Goal: Information Seeking & Learning: Check status

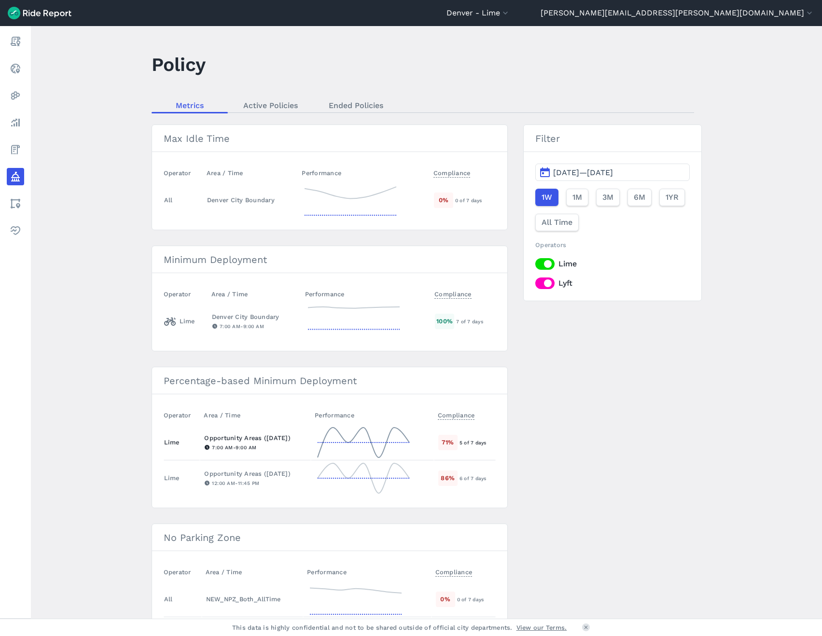
click at [412, 437] on td at bounding box center [372, 443] width 123 height 36
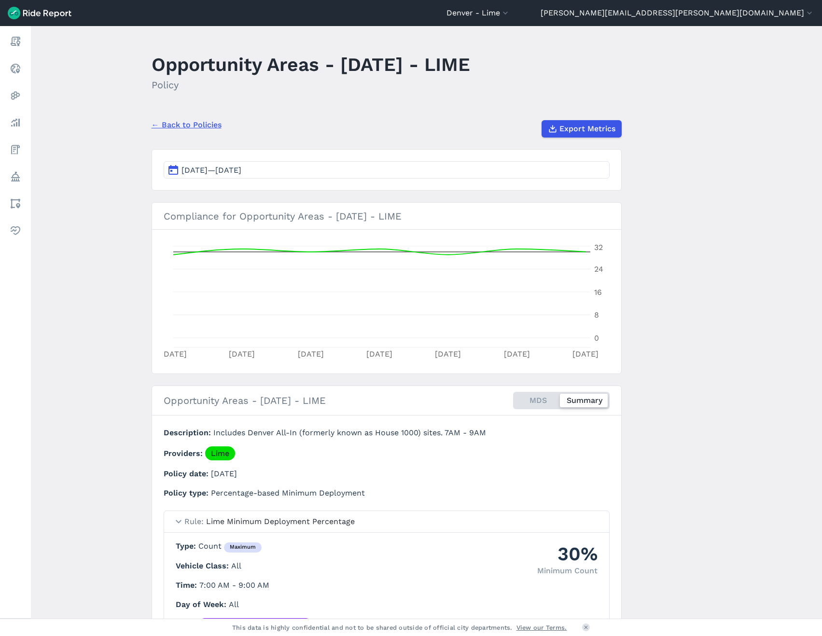
click at [321, 175] on button "[DATE]—[DATE]" at bounding box center [387, 169] width 446 height 17
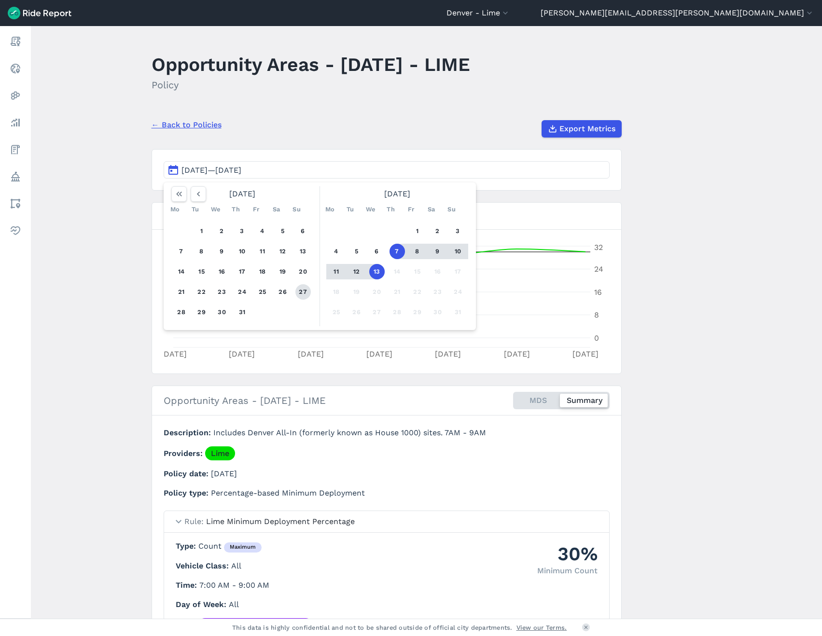
click at [301, 293] on button "27" at bounding box center [302, 291] width 15 height 15
click at [375, 266] on button "13" at bounding box center [376, 271] width 15 height 15
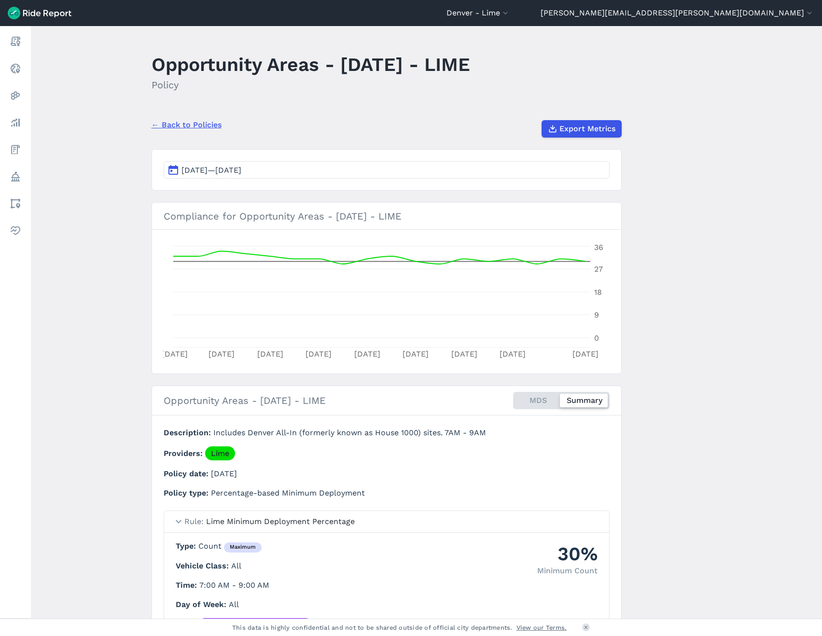
click at [77, 217] on main "Opportunity Areas - [DATE] - LIME Policy ← Back to Policies Export Metrics [DAT…" at bounding box center [426, 322] width 791 height 593
click at [199, 123] on link "← Back to Policies" at bounding box center [187, 125] width 70 height 12
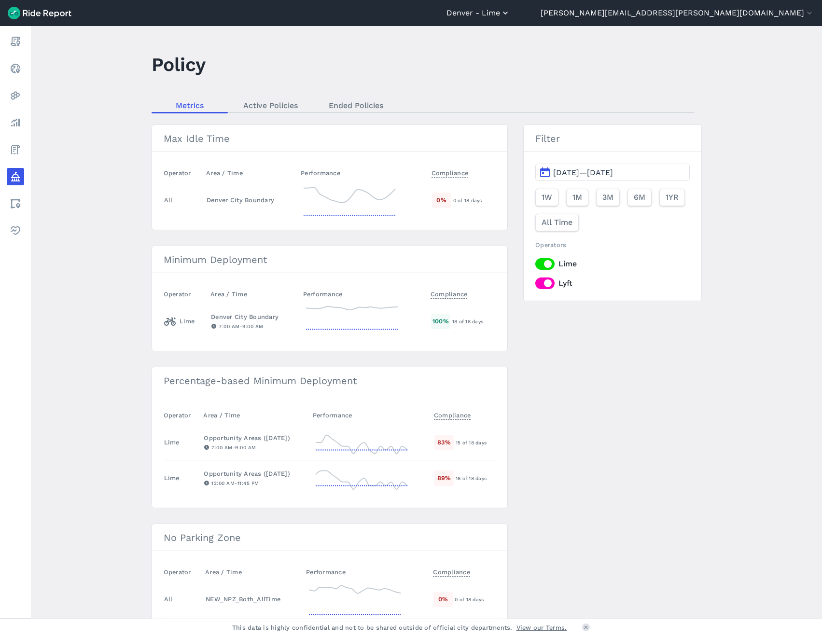
click at [510, 13] on button "Denver - Lime" at bounding box center [478, 13] width 64 height 12
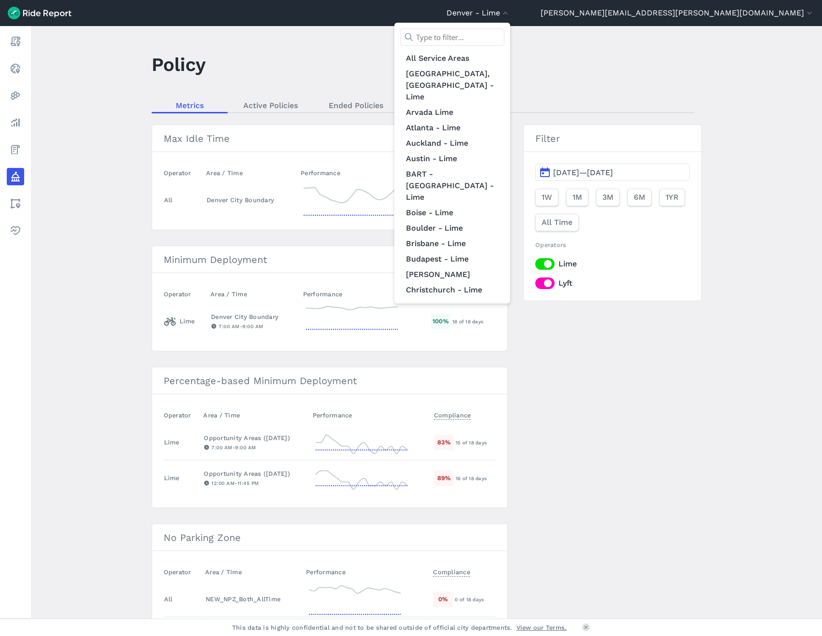
click at [504, 39] on input "text" at bounding box center [452, 36] width 104 height 17
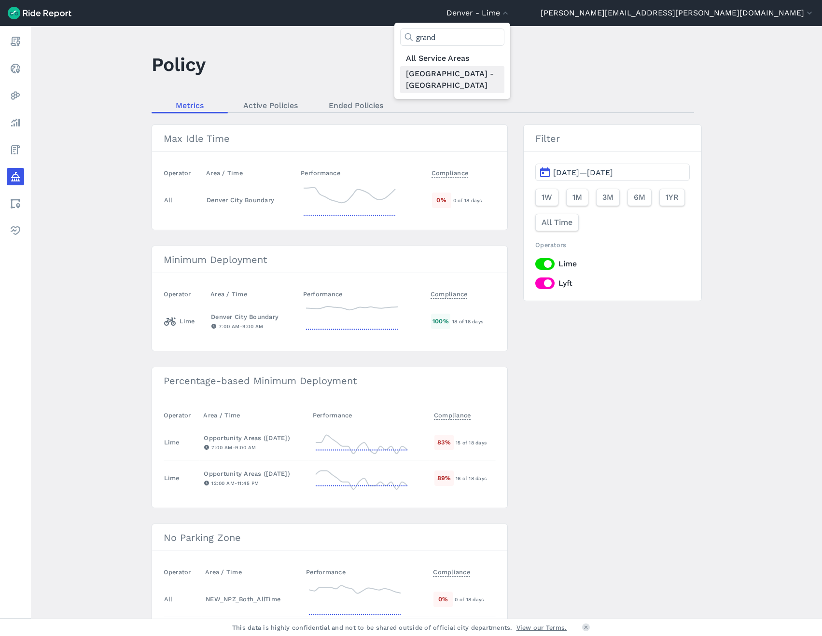
type input "grand"
click at [504, 72] on link "[GEOGRAPHIC_DATA] - [GEOGRAPHIC_DATA]" at bounding box center [452, 79] width 104 height 27
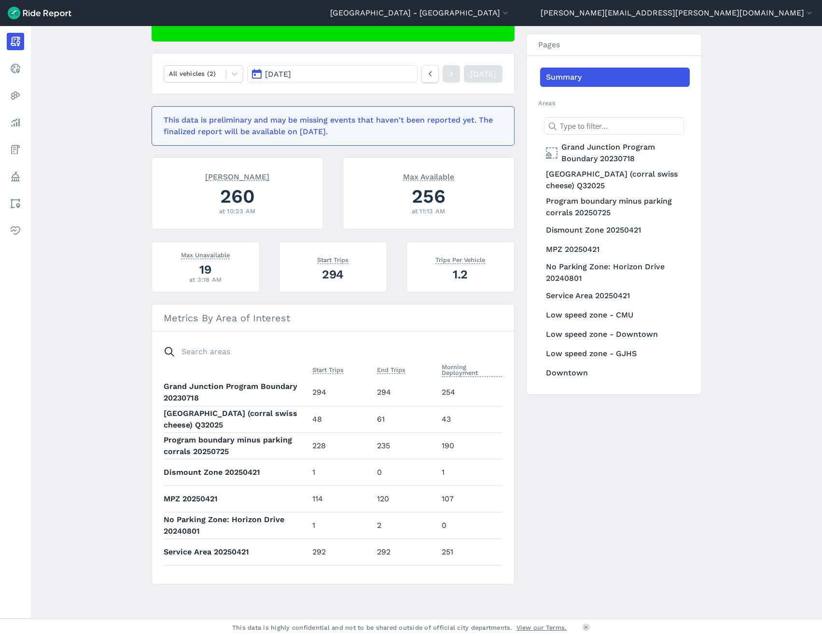
scroll to position [130, 0]
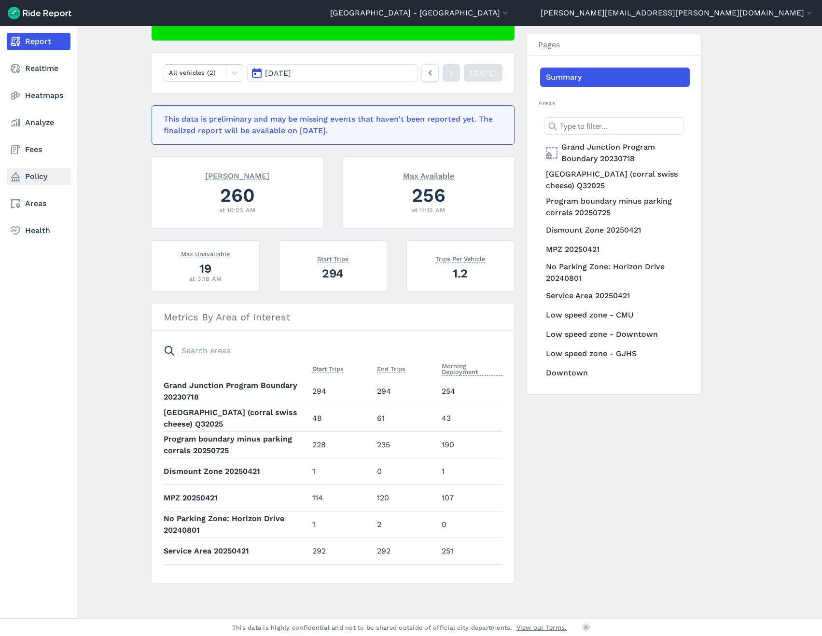
click at [24, 171] on link "Policy" at bounding box center [39, 176] width 64 height 17
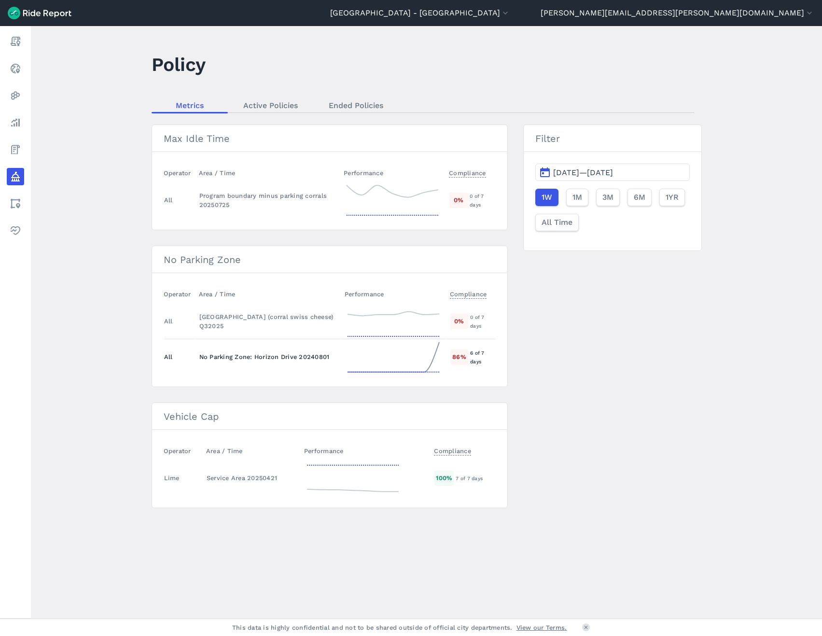
click at [417, 365] on icon at bounding box center [393, 357] width 97 height 35
click at [293, 326] on div "[GEOGRAPHIC_DATA] (corral swiss cheese) Q32025" at bounding box center [267, 321] width 137 height 18
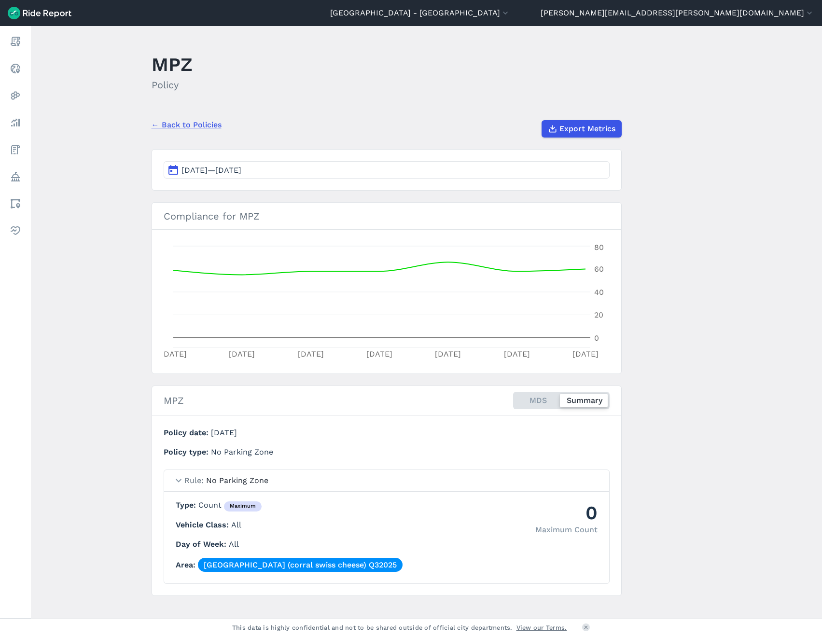
click at [297, 171] on button "[DATE]—[DATE]" at bounding box center [387, 169] width 446 height 17
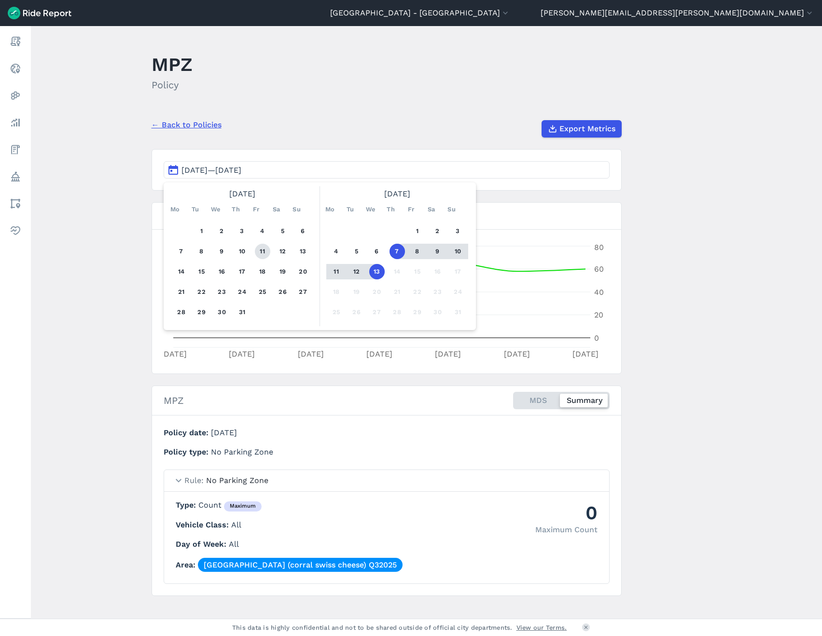
click at [266, 250] on button "11" at bounding box center [262, 251] width 15 height 15
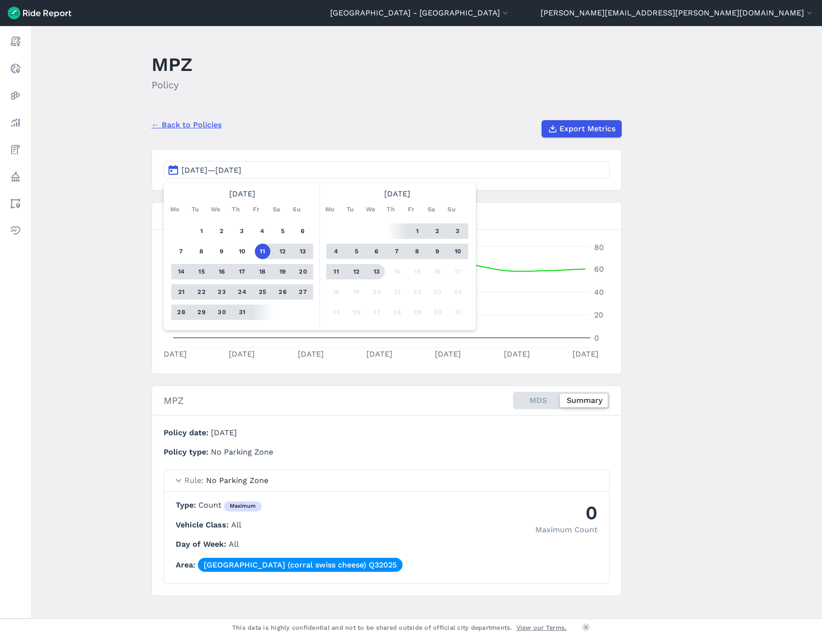
click at [374, 271] on button "13" at bounding box center [376, 271] width 15 height 15
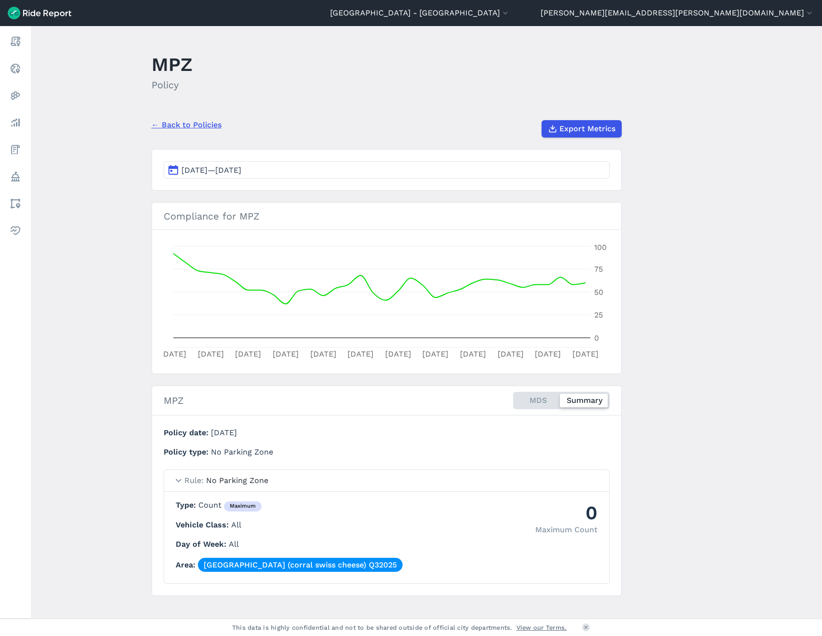
click at [364, 169] on button "[DATE]—[DATE]" at bounding box center [387, 169] width 446 height 17
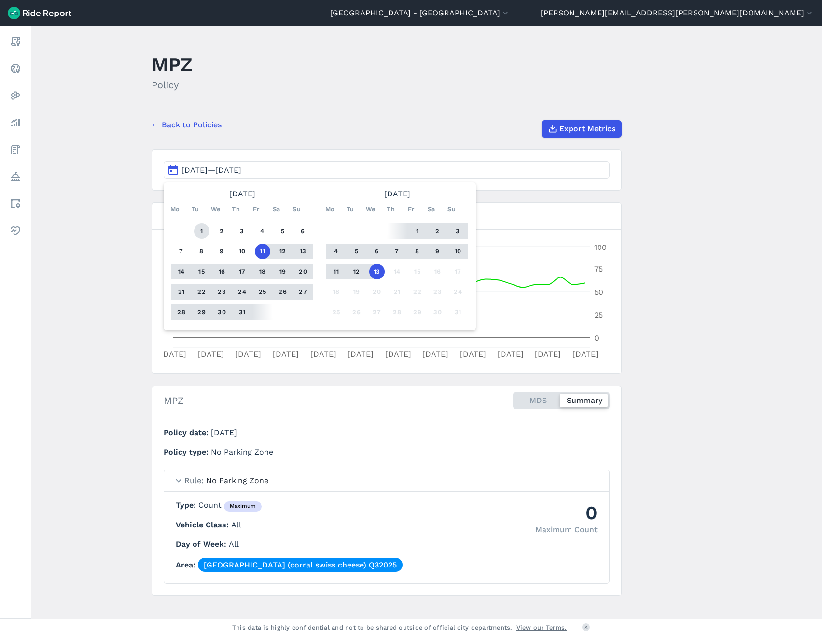
click at [202, 230] on button "1" at bounding box center [201, 230] width 15 height 15
click at [375, 274] on button "13" at bounding box center [376, 271] width 15 height 15
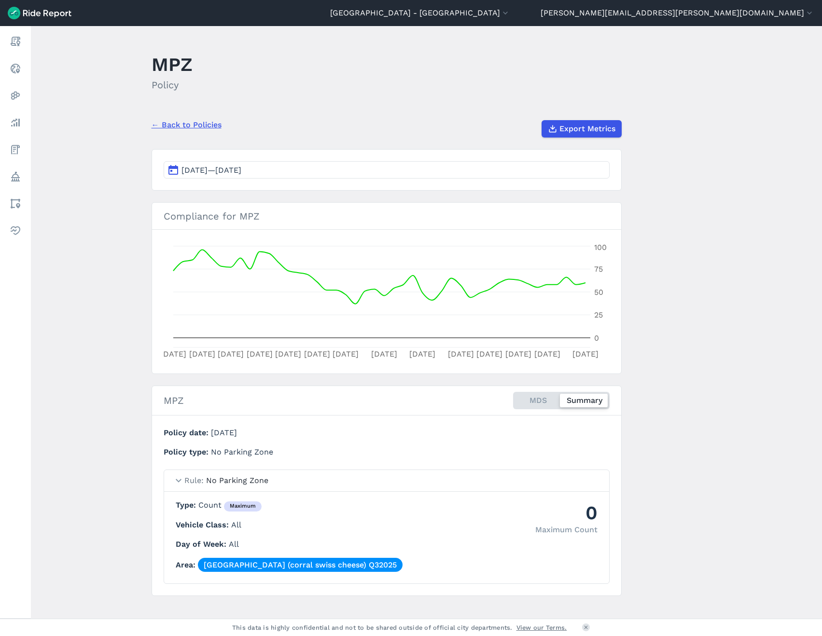
click at [176, 127] on link "← Back to Policies" at bounding box center [187, 125] width 70 height 12
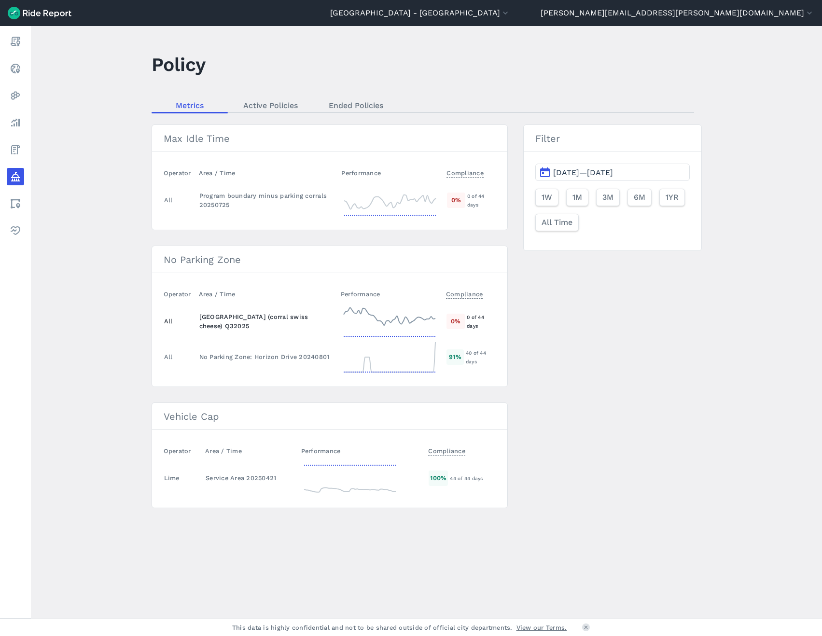
click at [386, 305] on icon at bounding box center [389, 321] width 97 height 35
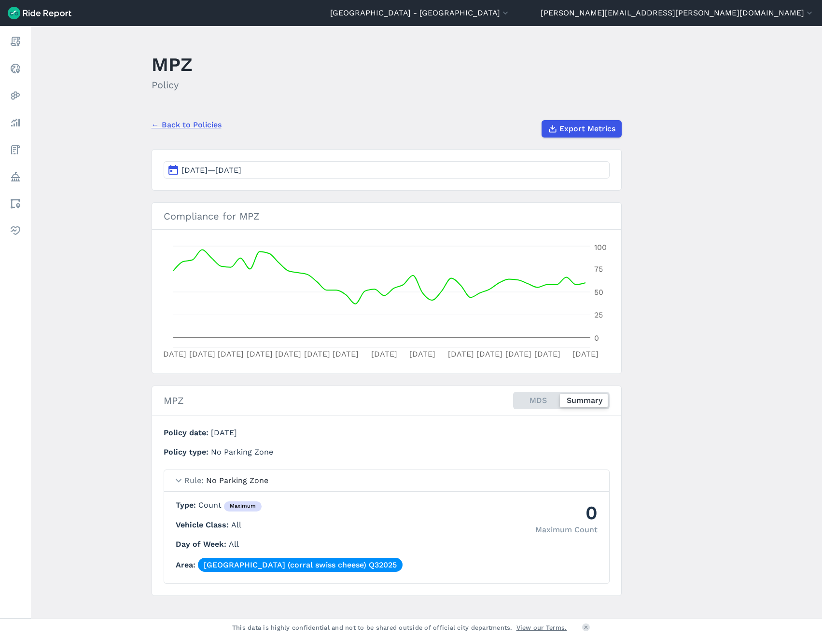
click at [398, 176] on button "[DATE]—[DATE]" at bounding box center [387, 169] width 446 height 17
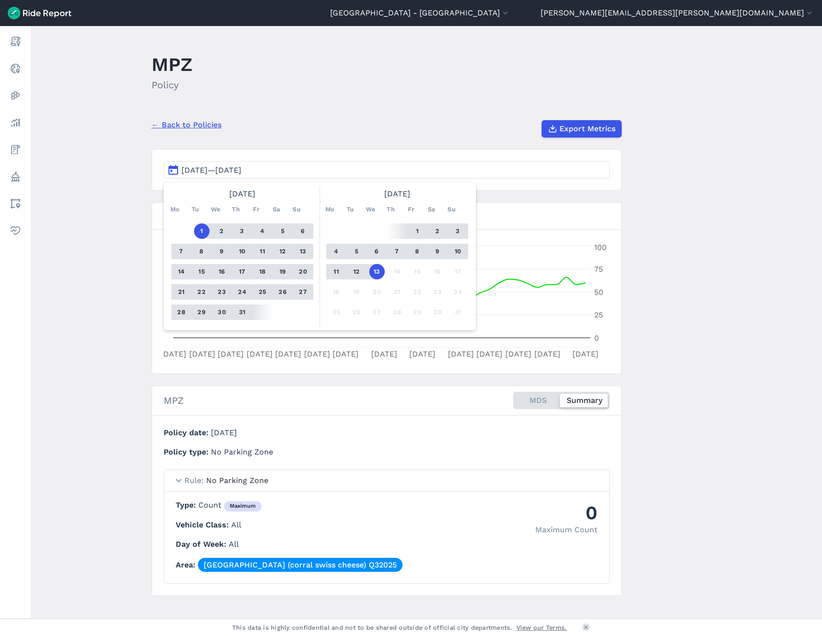
click at [116, 216] on main "MPZ Policy ← Back to Policies Export Metrics [DATE]—[DATE] [DATE] Mo Tu We Th F…" at bounding box center [426, 322] width 791 height 593
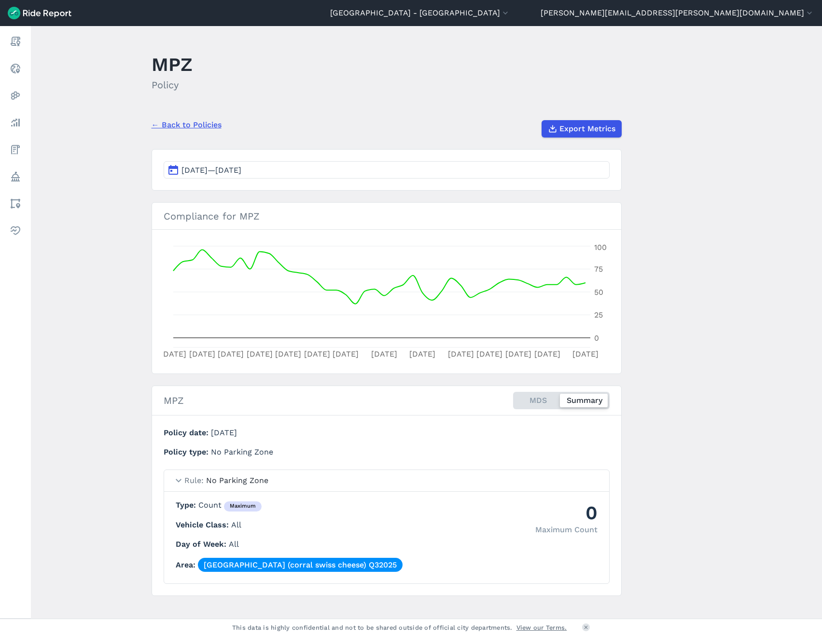
click at [214, 171] on span "[DATE]—[DATE]" at bounding box center [211, 170] width 60 height 9
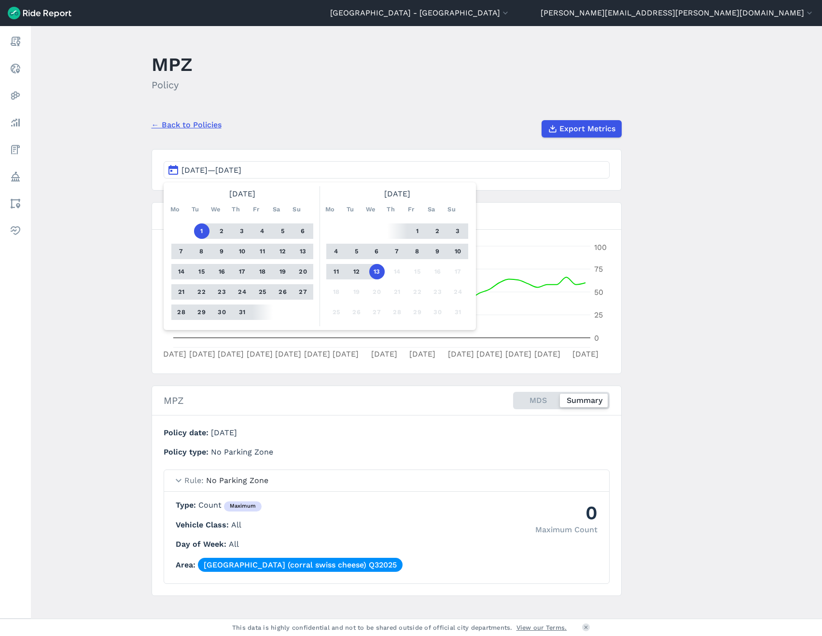
click at [741, 191] on main "MPZ Policy ← Back to Policies Export Metrics [DATE]—[DATE] [DATE] Mo Tu We Th F…" at bounding box center [426, 322] width 791 height 593
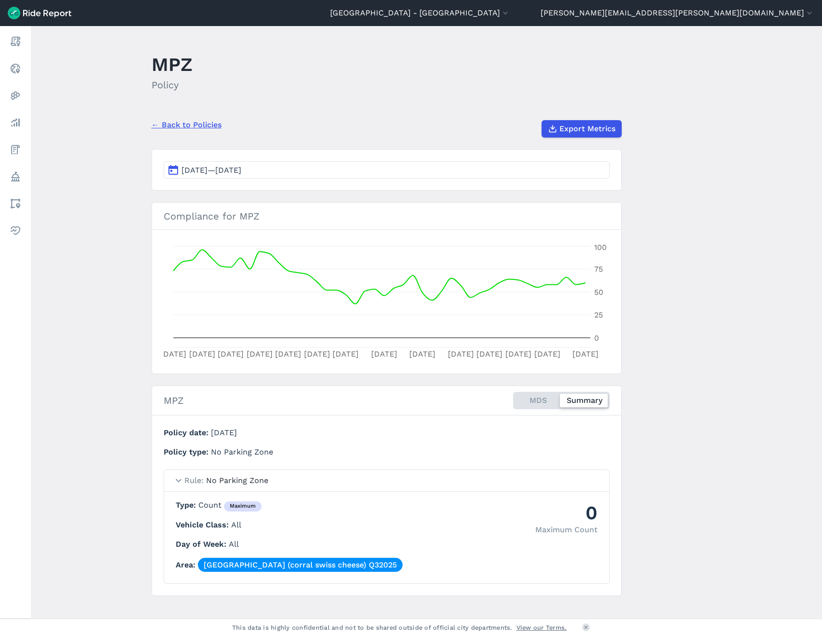
click at [691, 267] on main "MPZ Policy ← Back to Policies Export Metrics [DATE]—[DATE] Compliance for MPZ […" at bounding box center [426, 322] width 791 height 593
